Goal: Information Seeking & Learning: Learn about a topic

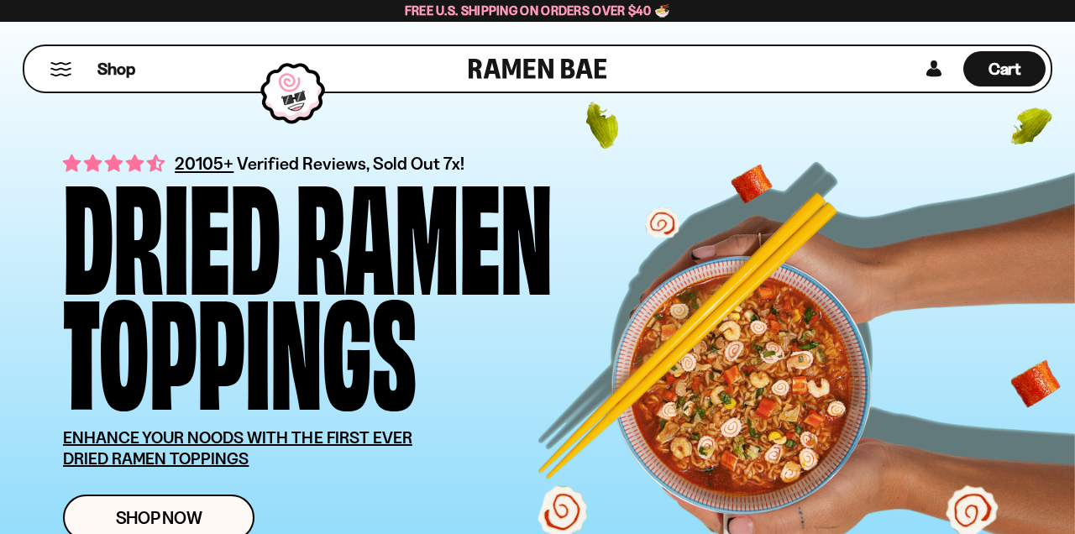
click at [57, 75] on button "Mobile Menu Trigger" at bounding box center [61, 69] width 23 height 14
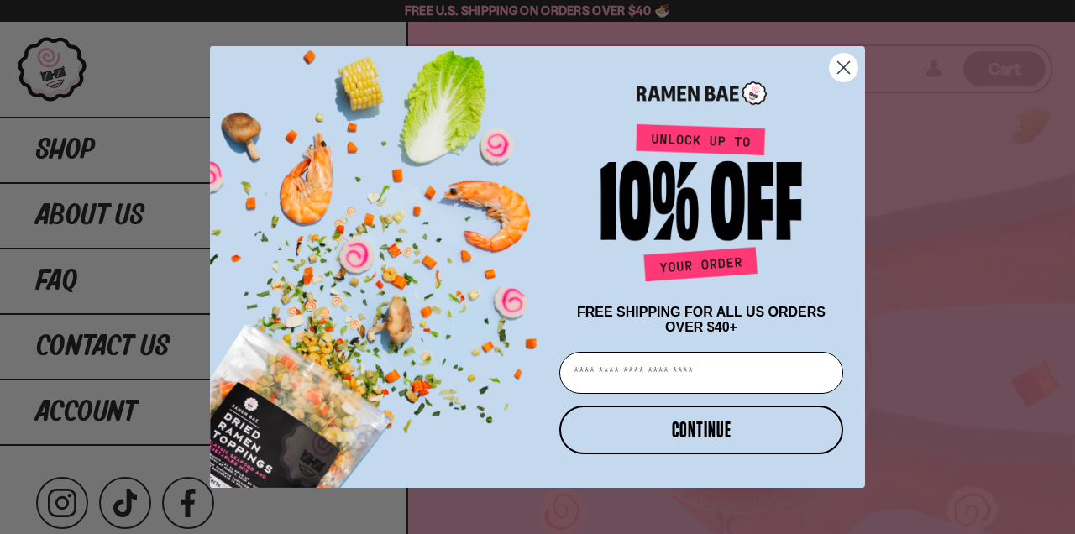
click at [64, 157] on div "Close dialog FREE SHIPPING FOR ALL US ORDERS OVER $40+ Email CONTINUE ******" at bounding box center [537, 267] width 1075 height 534
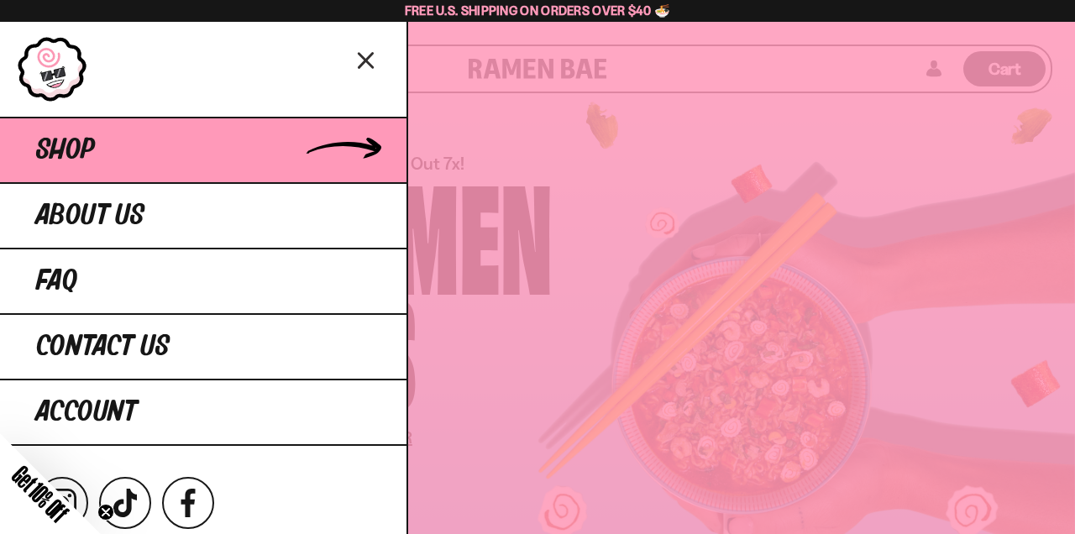
click at [80, 145] on span "Shop" at bounding box center [65, 150] width 59 height 30
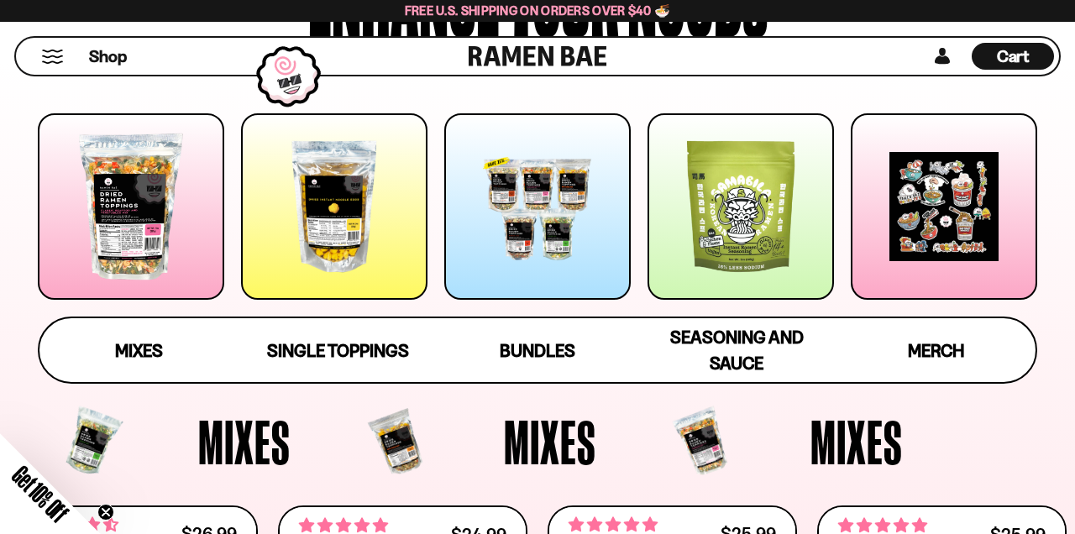
scroll to position [202, 0]
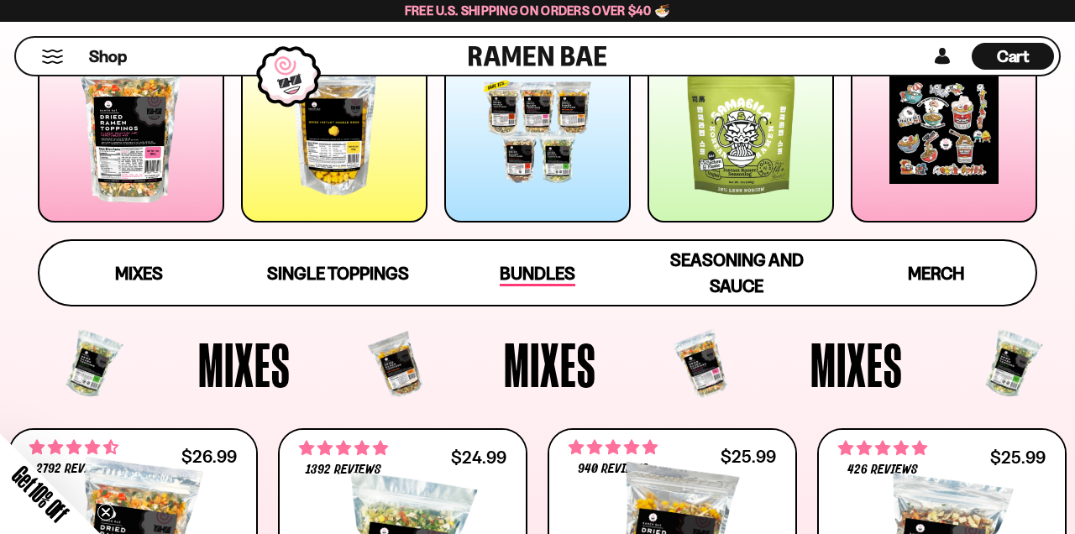
click at [536, 279] on span "Bundles" at bounding box center [538, 275] width 76 height 24
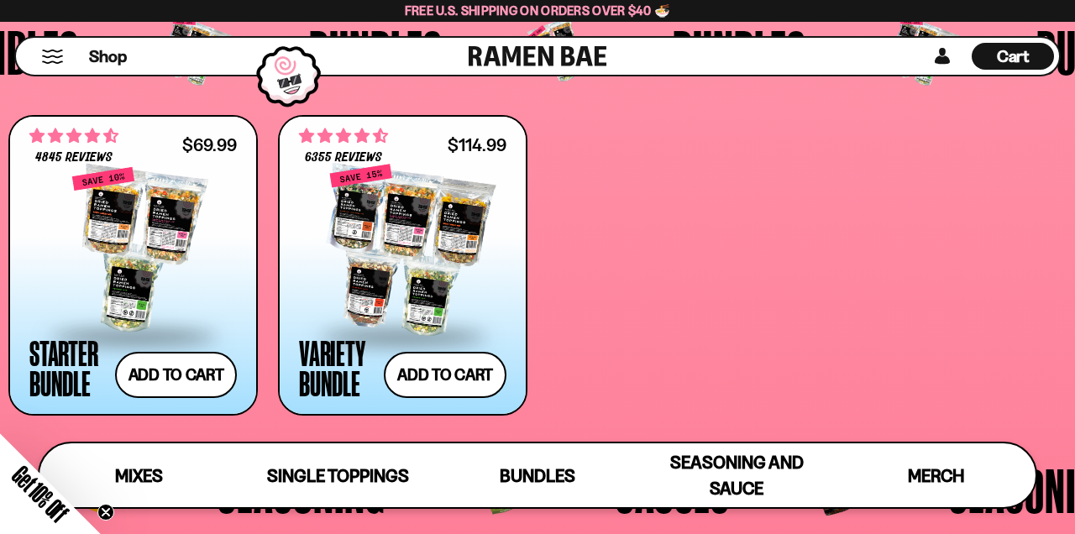
scroll to position [3053, 0]
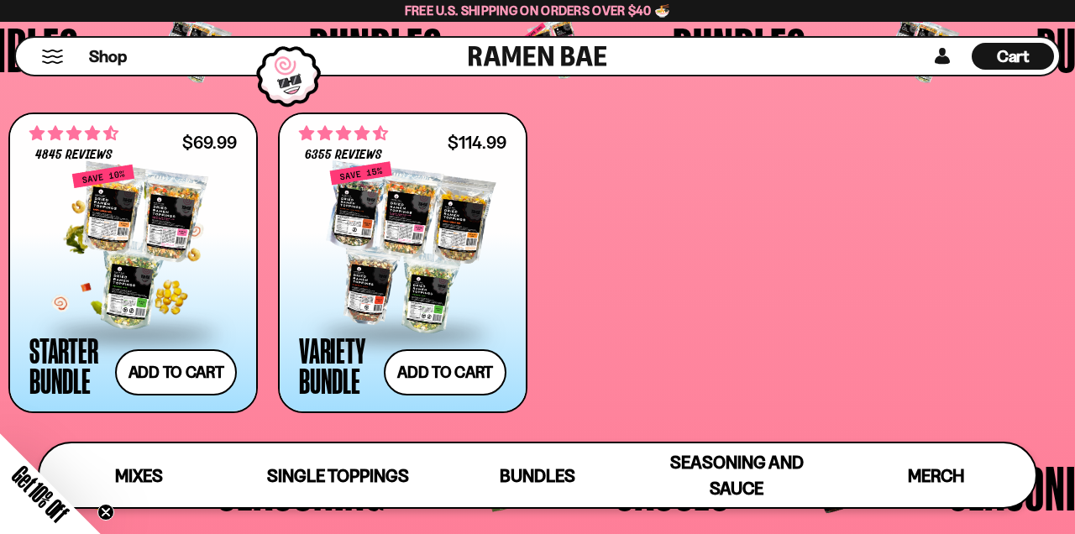
click at [141, 220] on div at bounding box center [133, 248] width 208 height 168
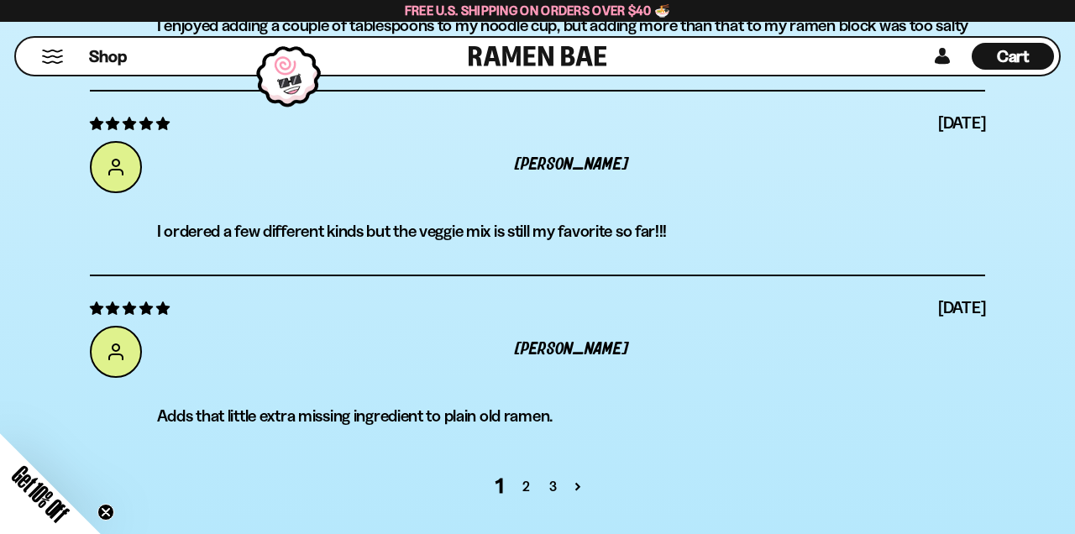
scroll to position [6224, 0]
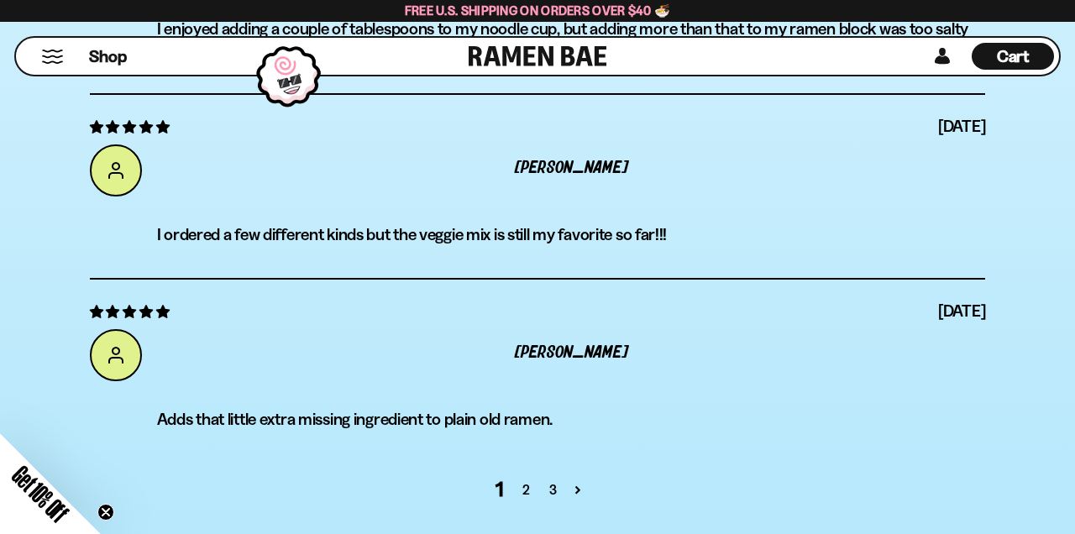
click at [46, 51] on button "Mobile Menu Trigger" at bounding box center [52, 57] width 23 height 14
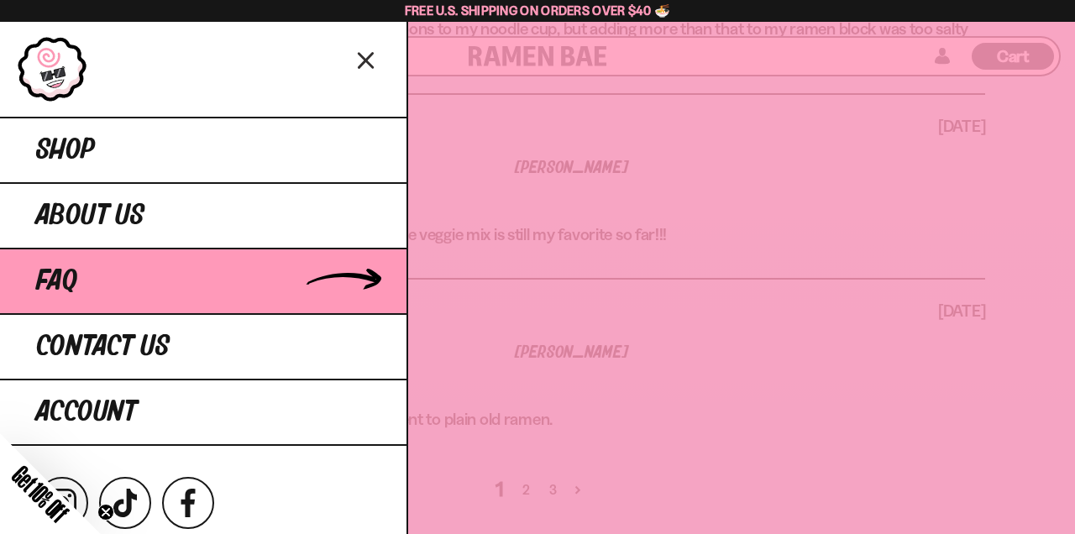
click at [60, 272] on span "FAQ" at bounding box center [56, 281] width 41 height 30
